Goal: Task Accomplishment & Management: Manage account settings

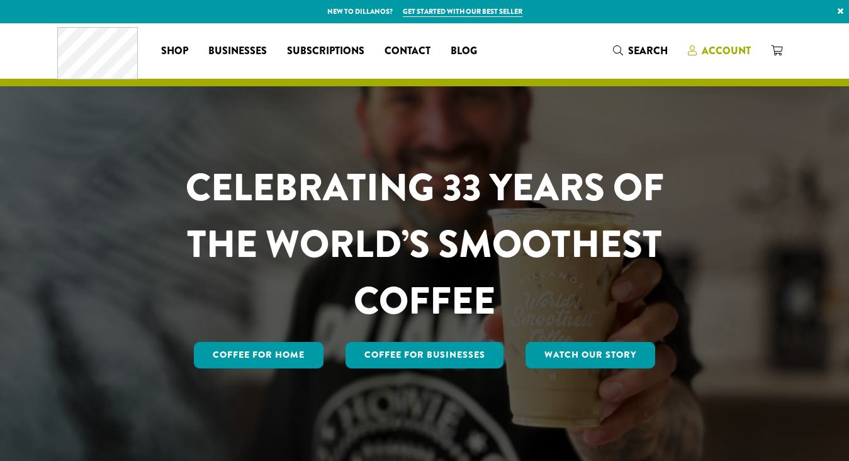
click at [733, 45] on span "Account" at bounding box center [726, 50] width 49 height 14
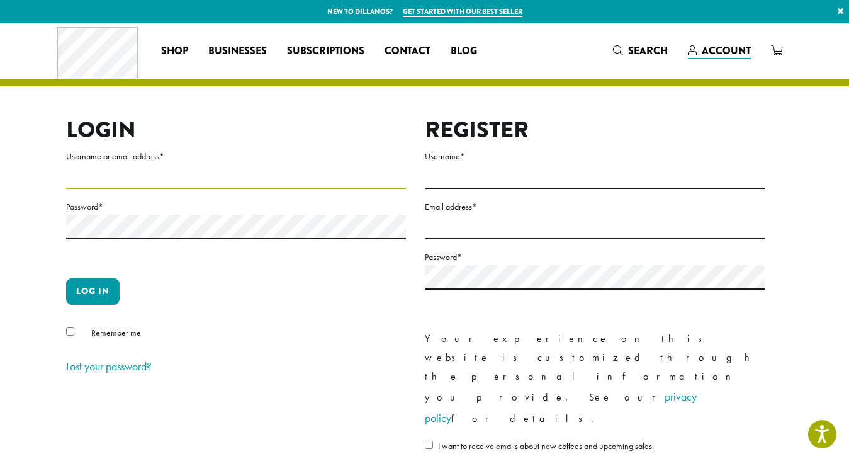
click at [145, 182] on input "Username or email address *" at bounding box center [236, 176] width 340 height 25
type input "**********"
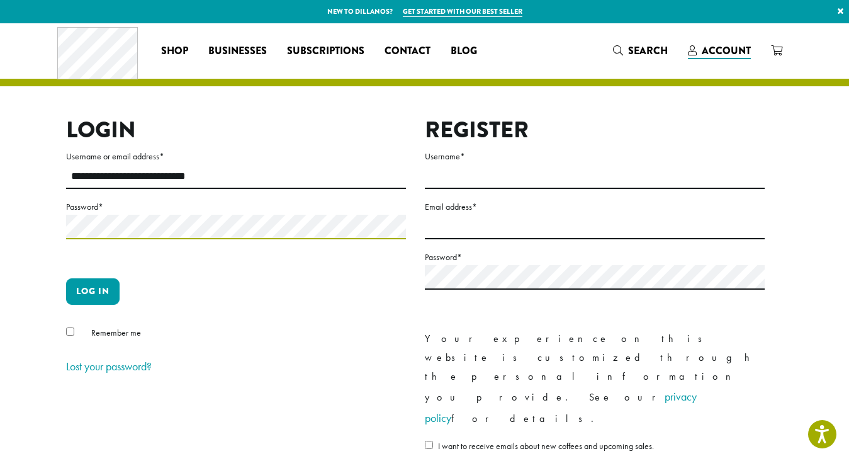
click at [66, 278] on button "Log in" at bounding box center [92, 291] width 53 height 26
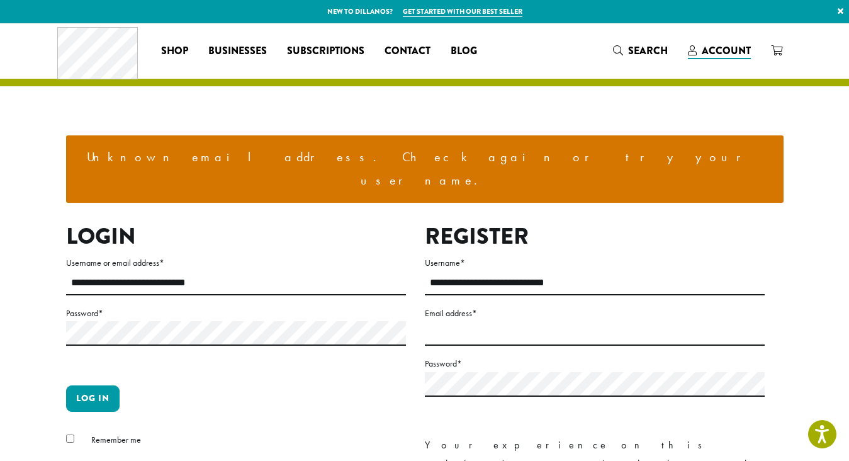
click at [167, 305] on label "Password *" at bounding box center [236, 313] width 340 height 16
click at [166, 305] on label "Password *" at bounding box center [236, 313] width 340 height 16
